Goal: Find contact information

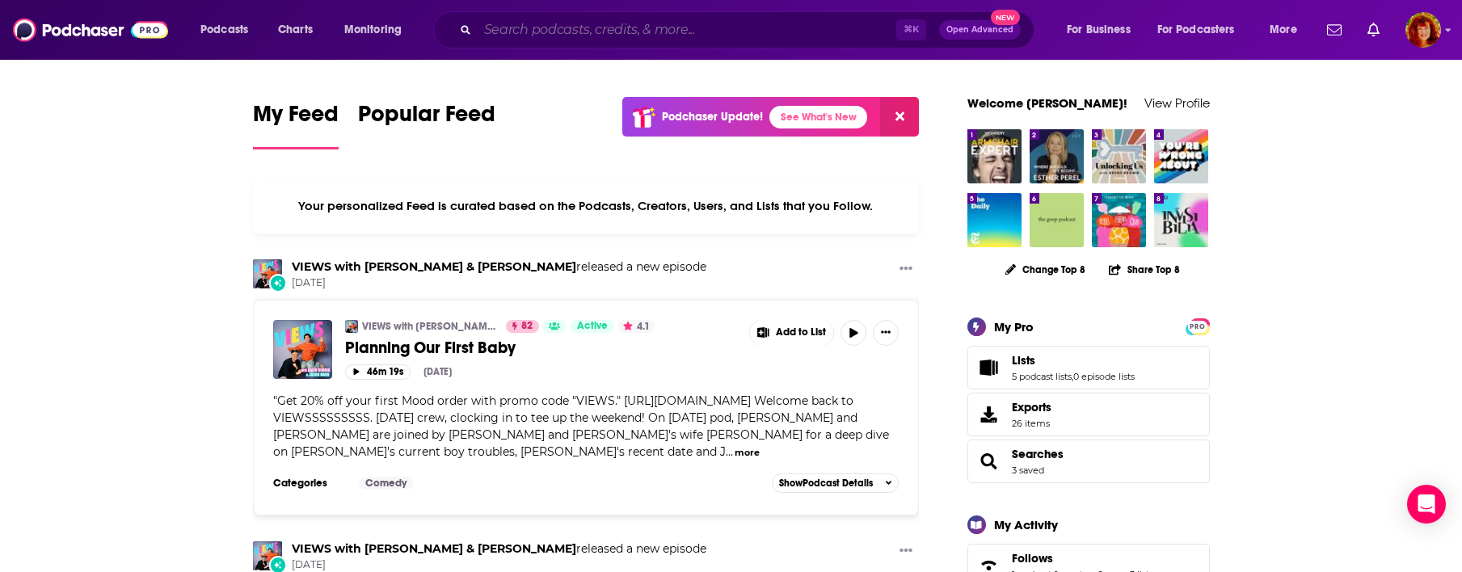
click at [566, 28] on input "Search podcasts, credits, & more..." at bounding box center [687, 30] width 419 height 26
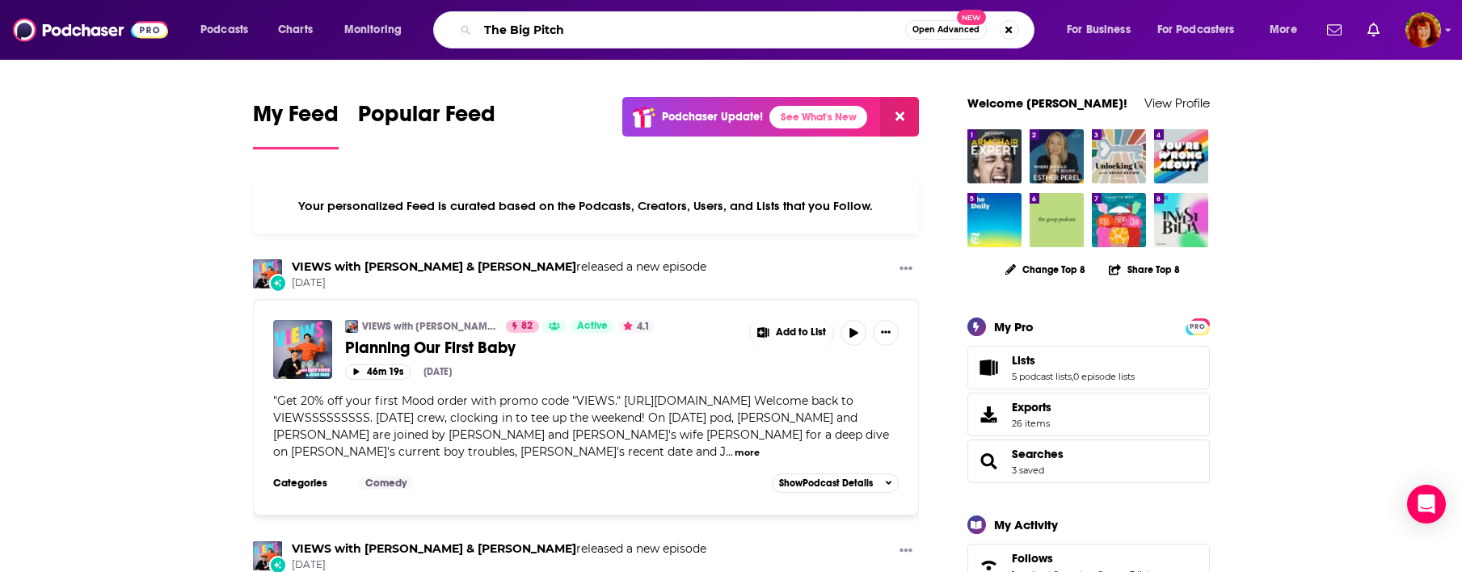
type input "The Big Pitch"
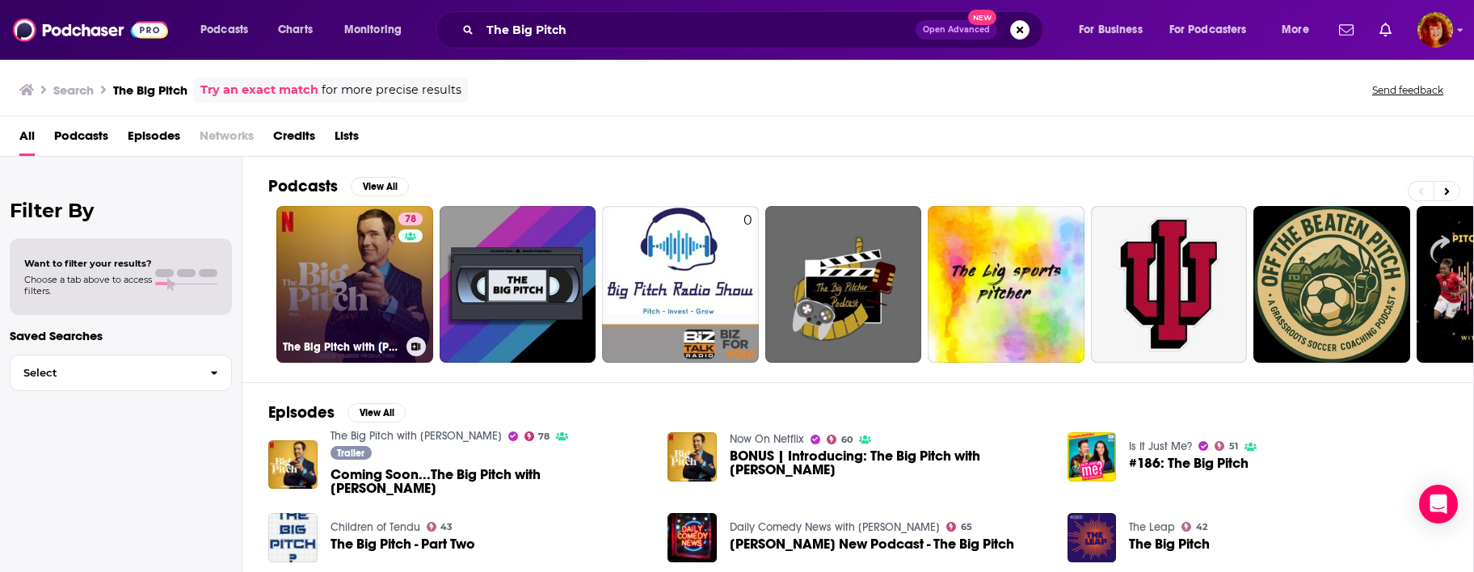
click at [369, 295] on link "78 The Big Pitch with [PERSON_NAME]" at bounding box center [354, 284] width 157 height 157
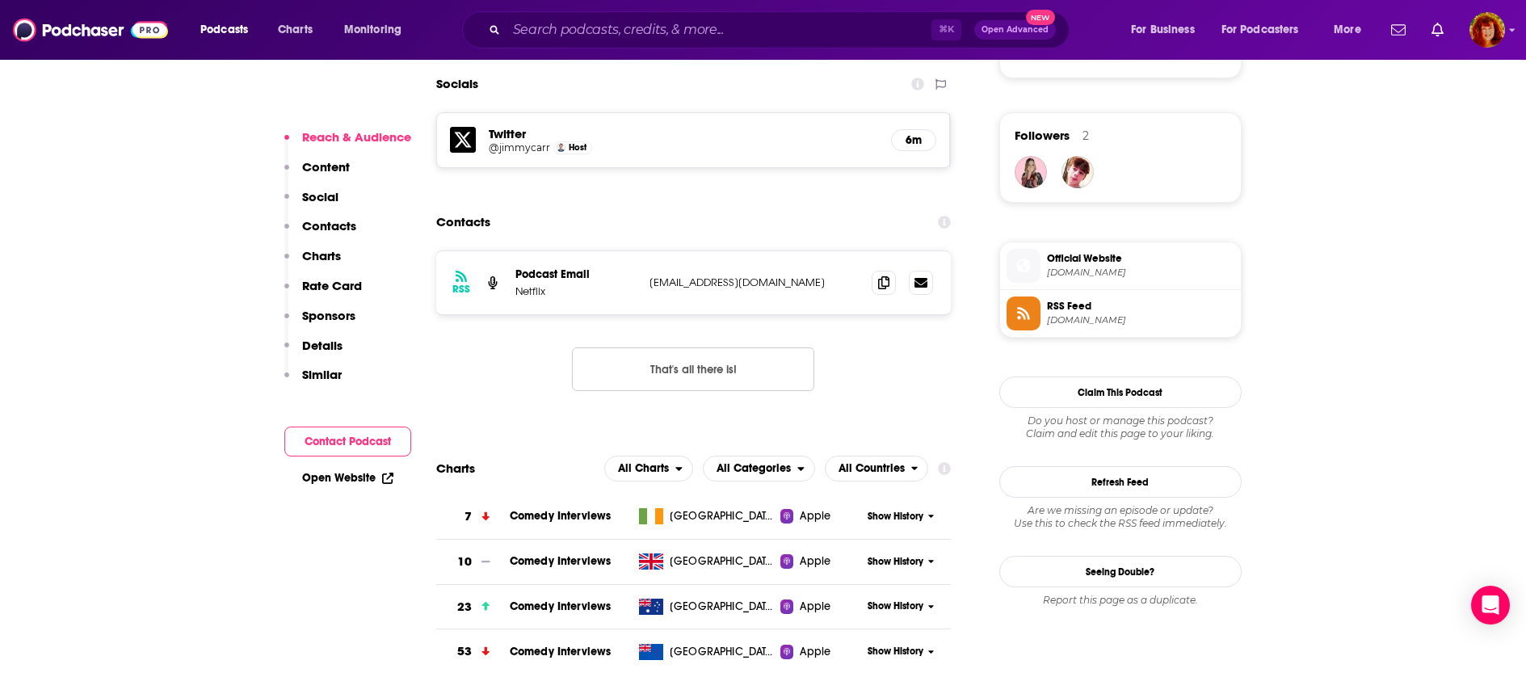
scroll to position [1163, 0]
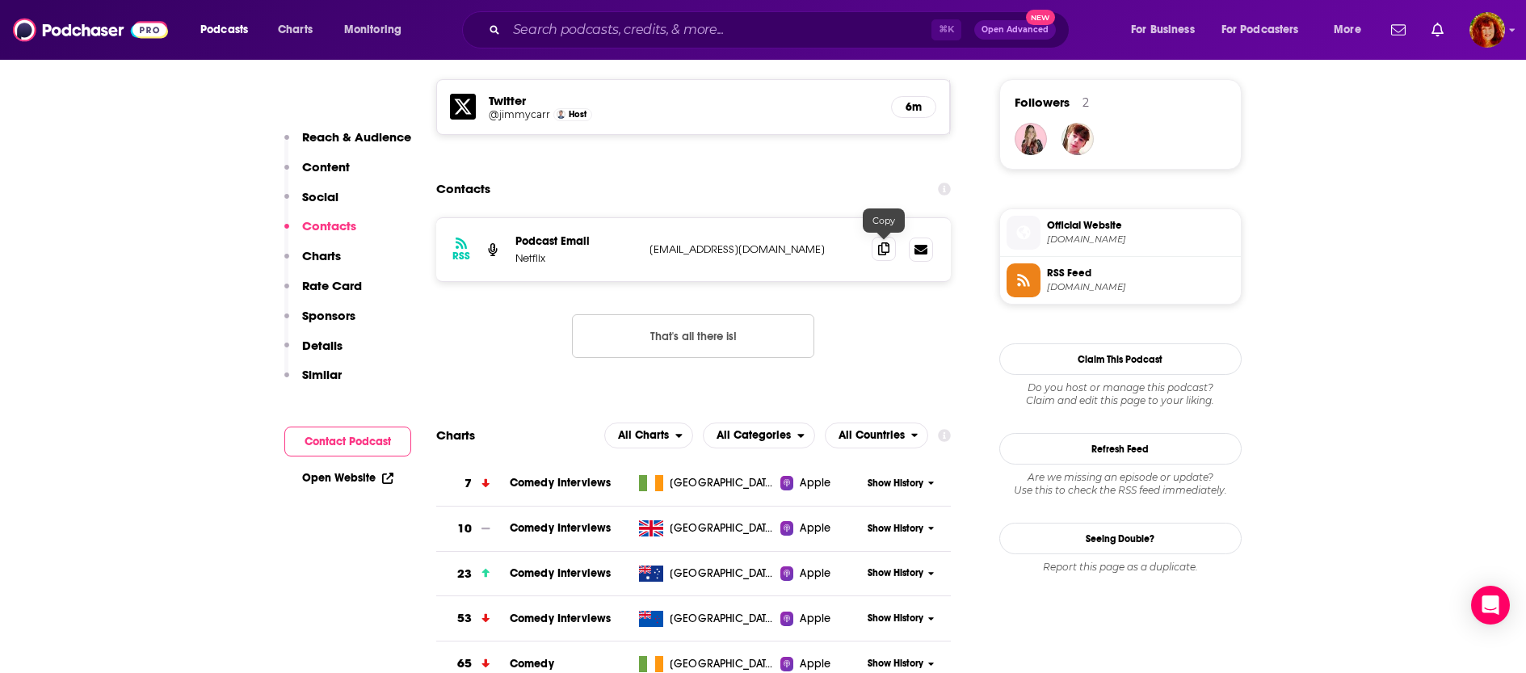
click at [884, 247] on icon at bounding box center [883, 248] width 11 height 13
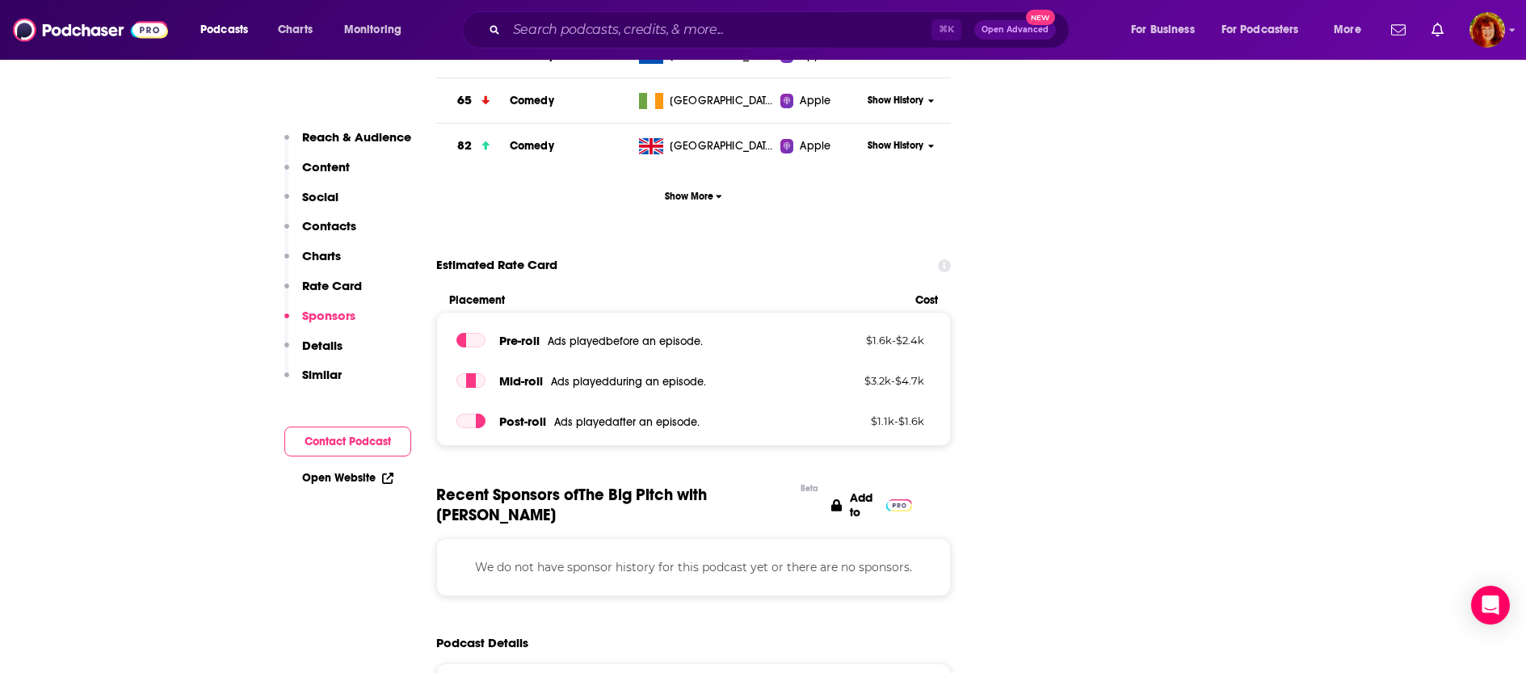
scroll to position [1394, 0]
